Goal: Task Accomplishment & Management: Use online tool/utility

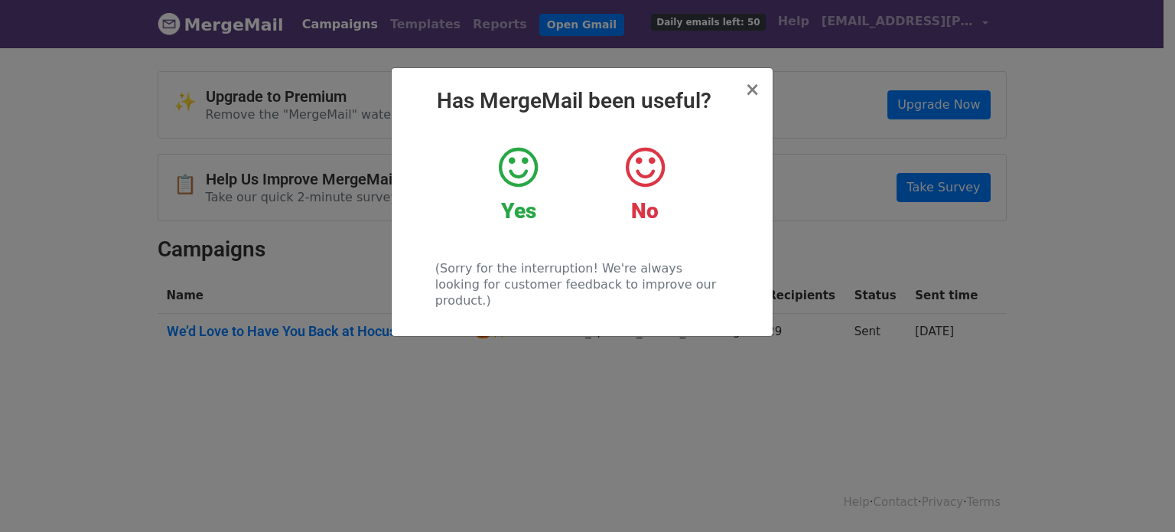
click at [509, 216] on strong "Yes" at bounding box center [518, 210] width 35 height 25
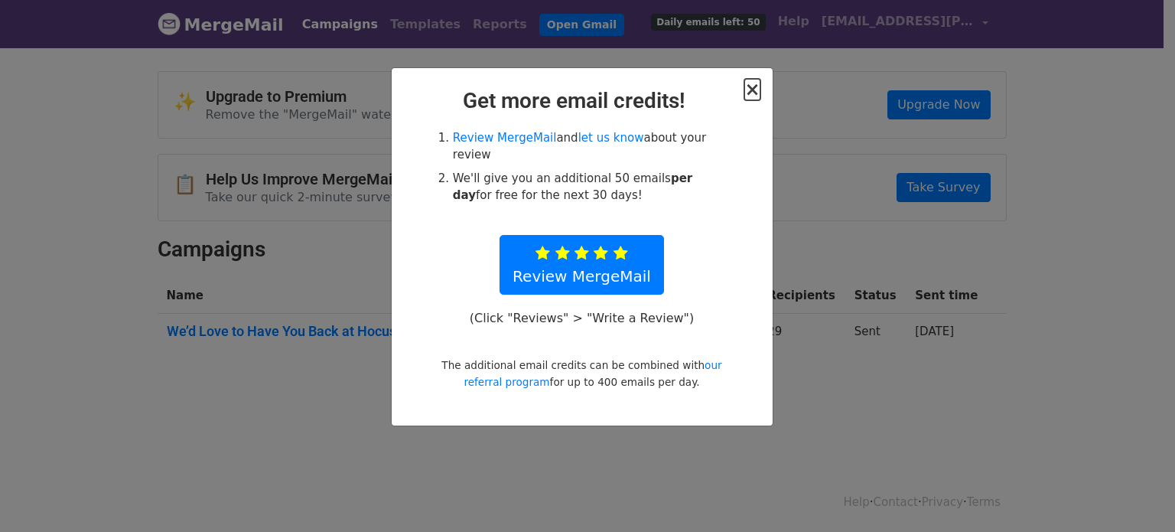
click at [752, 96] on span "×" at bounding box center [751, 89] width 15 height 21
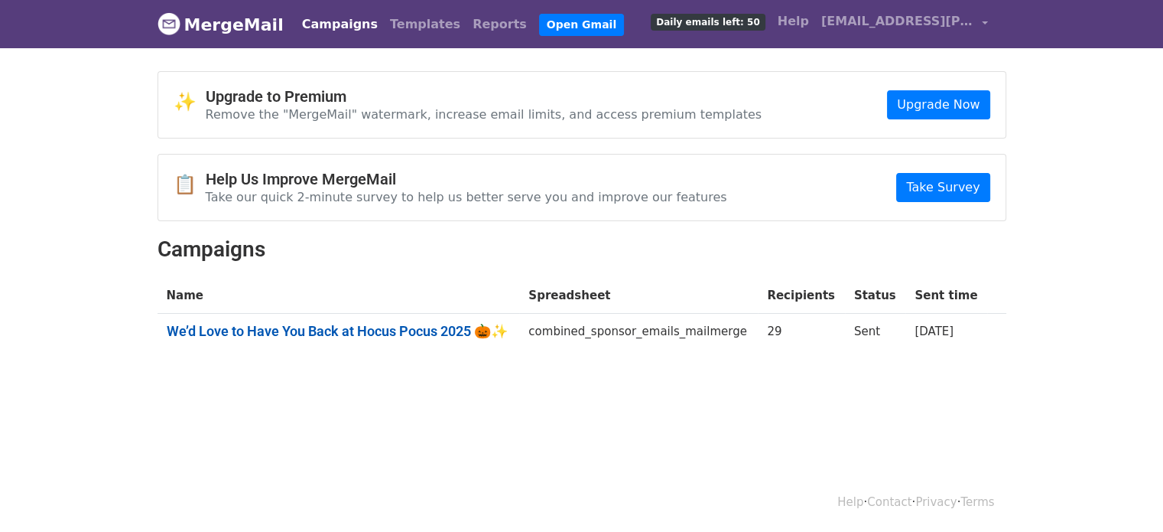
click at [358, 329] on link "We’d Love to Have You Back at Hocus Pocus 2025 🎃✨" at bounding box center [339, 331] width 344 height 17
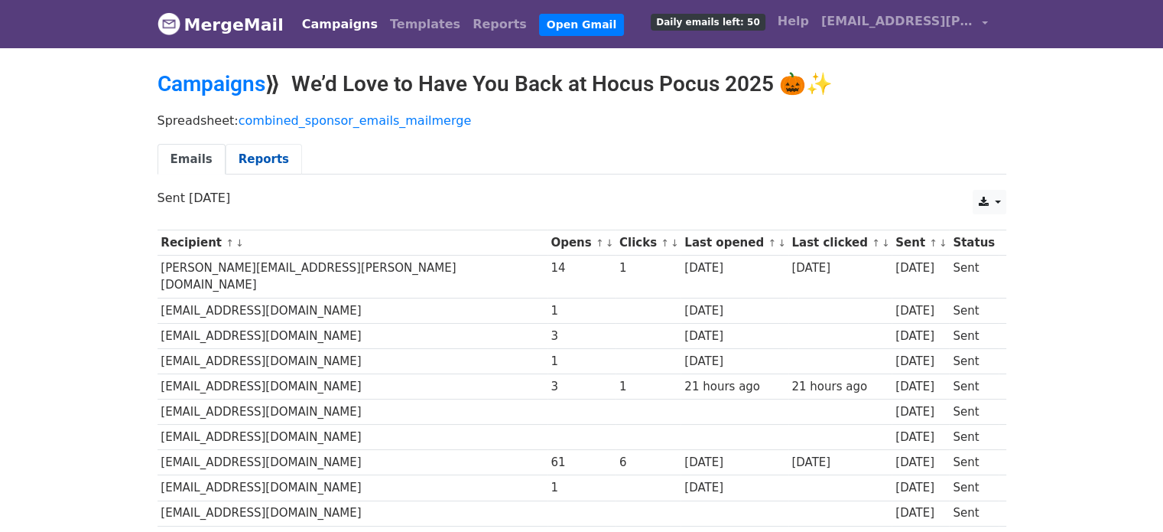
click at [268, 162] on link "Reports" at bounding box center [264, 159] width 76 height 31
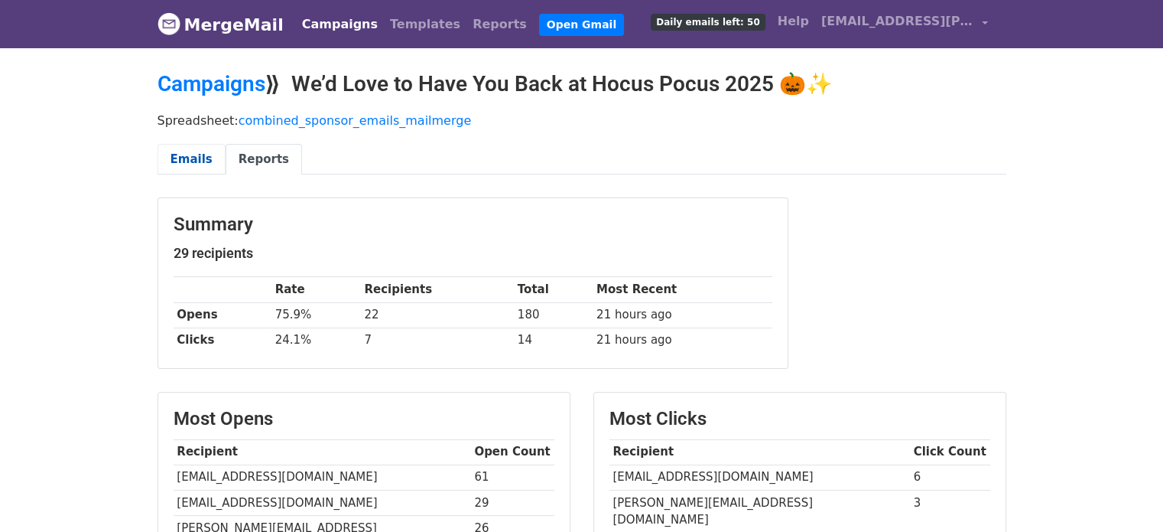
click at [187, 162] on link "Emails" at bounding box center [192, 159] width 68 height 31
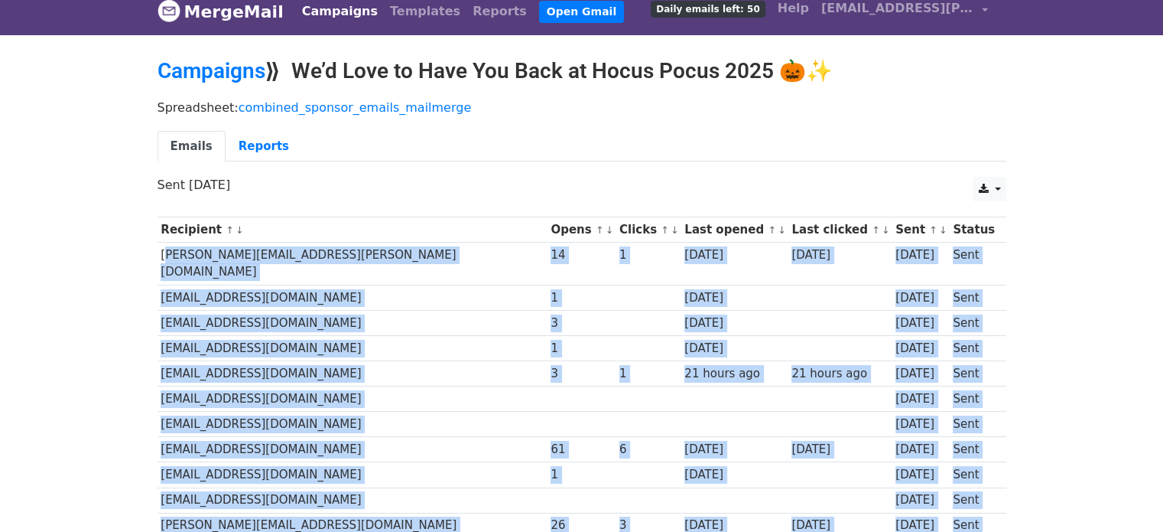
scroll to position [24, 0]
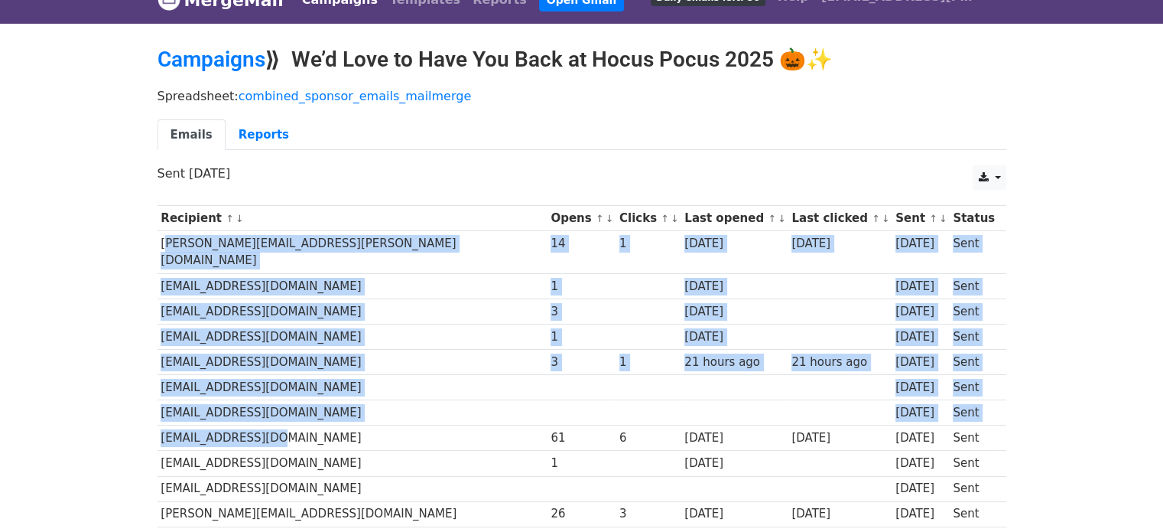
drag, startPoint x: 161, startPoint y: 269, endPoint x: 307, endPoint y: 415, distance: 206.6
click at [244, 128] on link "Reports" at bounding box center [264, 134] width 76 height 31
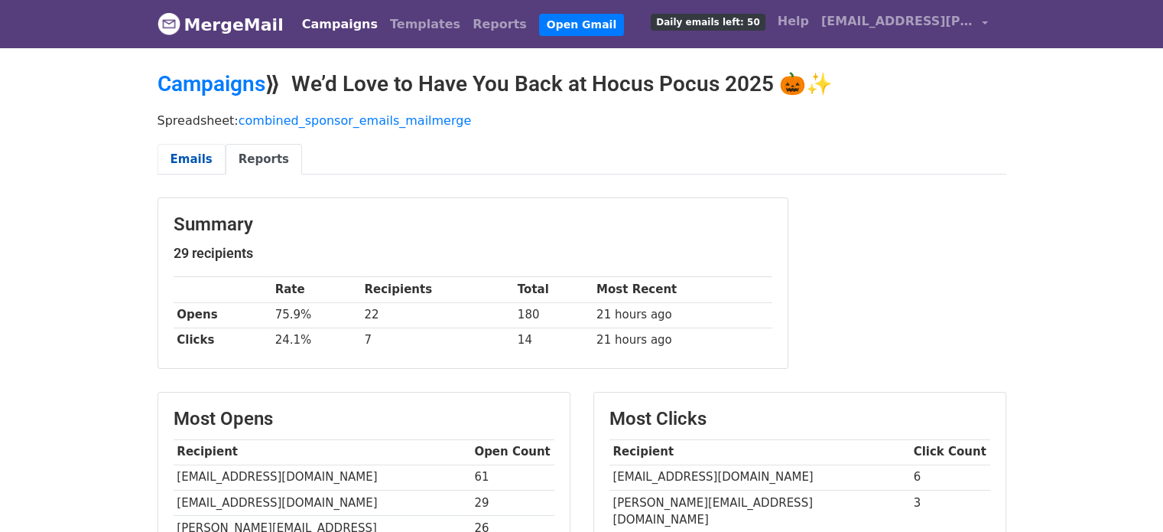
click at [187, 152] on link "Emails" at bounding box center [192, 159] width 68 height 31
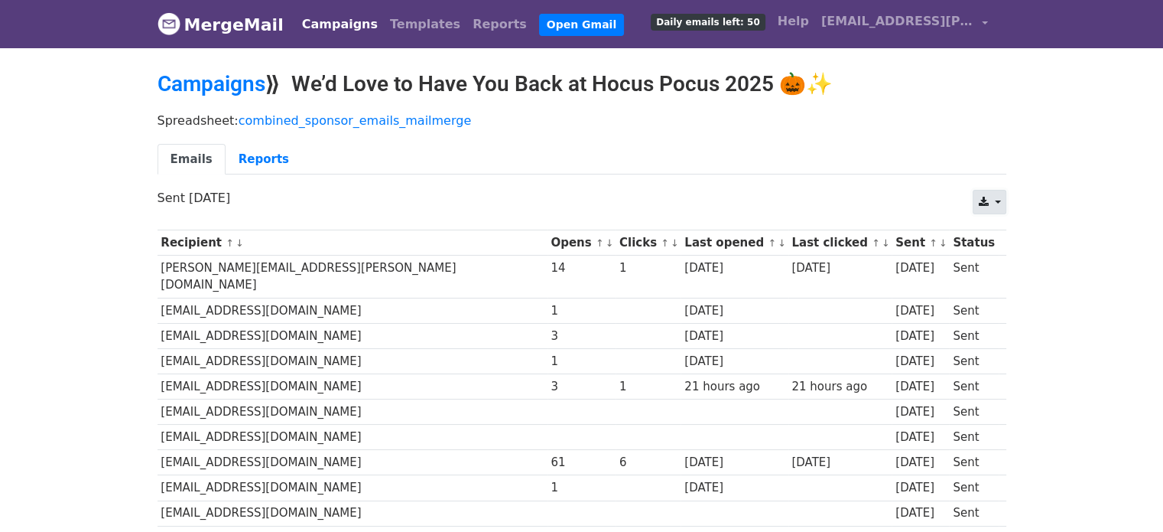
click at [985, 200] on icon at bounding box center [983, 202] width 10 height 11
click at [997, 259] on link "Excel" at bounding box center [1008, 261] width 69 height 24
click at [248, 157] on link "Reports" at bounding box center [264, 159] width 76 height 31
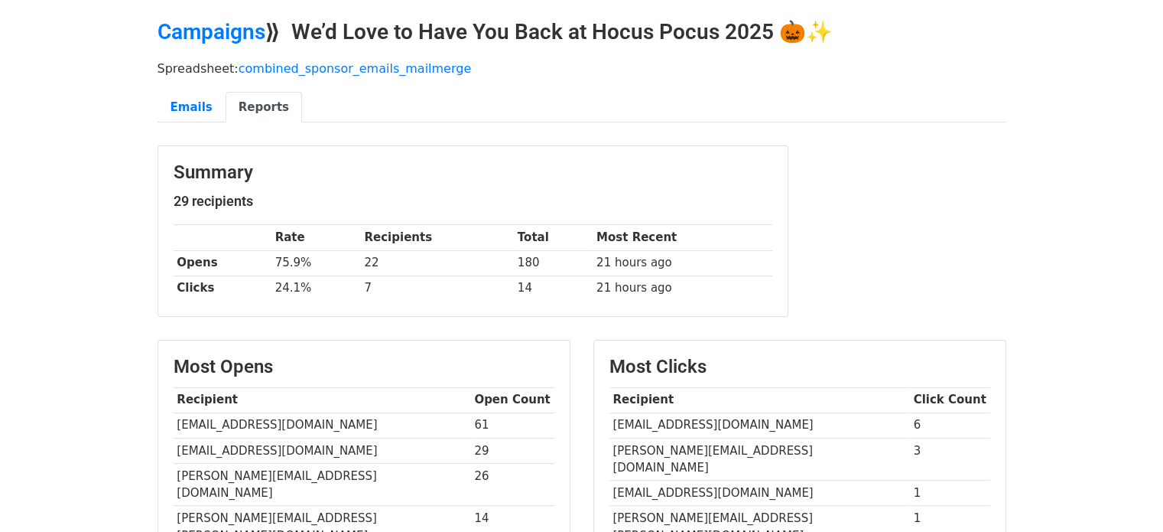
scroll to position [46, 0]
